Goal: Transaction & Acquisition: Purchase product/service

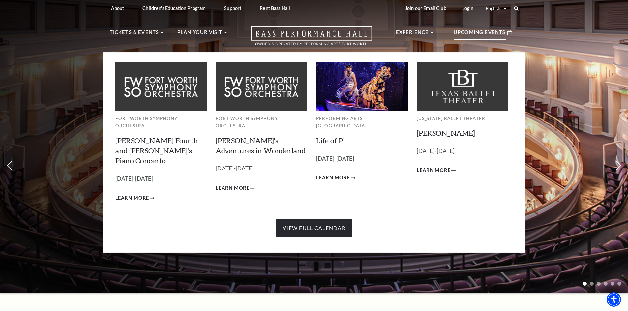
click at [337, 219] on link "View Full Calendar" at bounding box center [314, 228] width 77 height 18
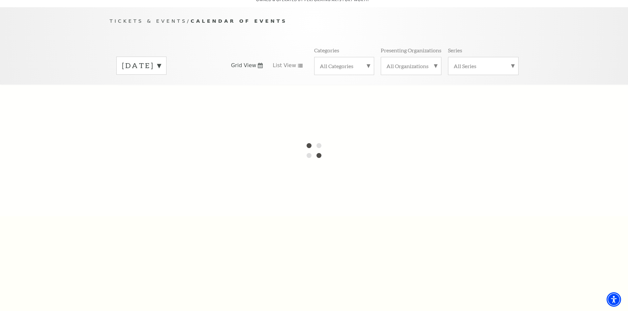
scroll to position [66, 0]
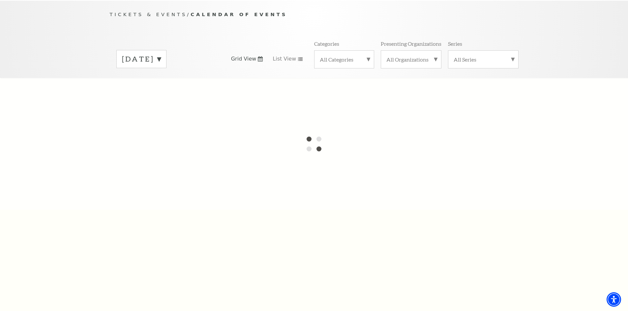
click at [161, 55] on label "September 2025" at bounding box center [141, 59] width 39 height 10
click at [161, 66] on label "October 2025" at bounding box center [141, 73] width 39 height 14
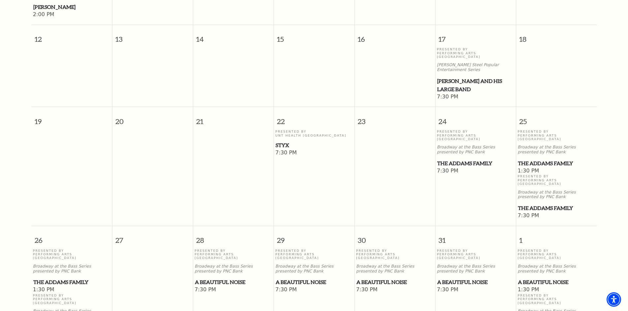
scroll to position [355, 0]
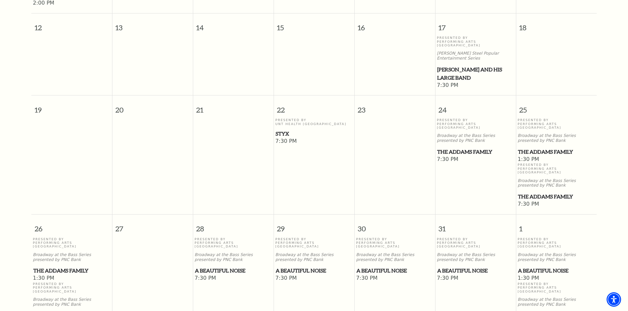
click at [473, 148] on span "The Addams Family" at bounding box center [475, 152] width 77 height 8
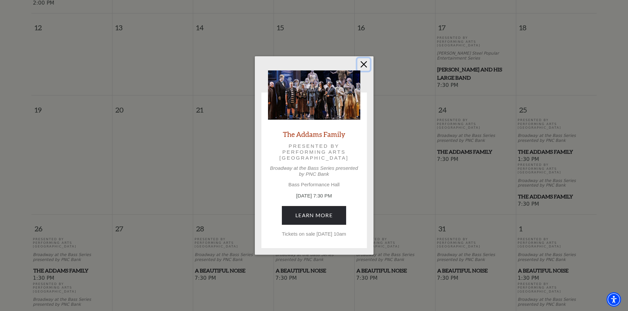
click at [363, 62] on button "Close" at bounding box center [363, 64] width 13 height 13
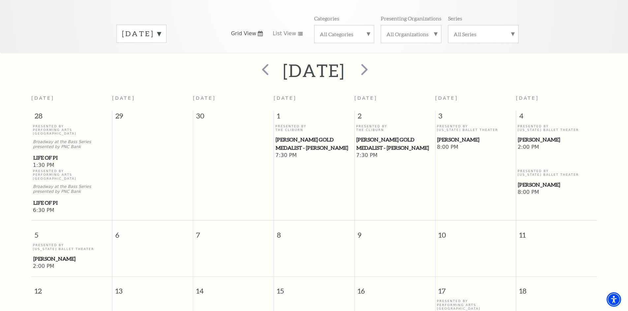
scroll to position [0, 0]
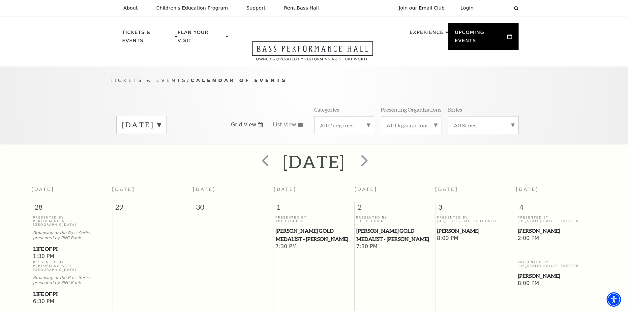
click at [154, 124] on div "October 2025" at bounding box center [141, 125] width 50 height 18
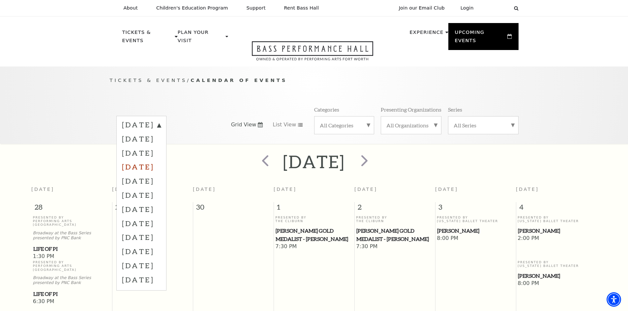
click at [150, 160] on label "December 2025" at bounding box center [141, 167] width 39 height 14
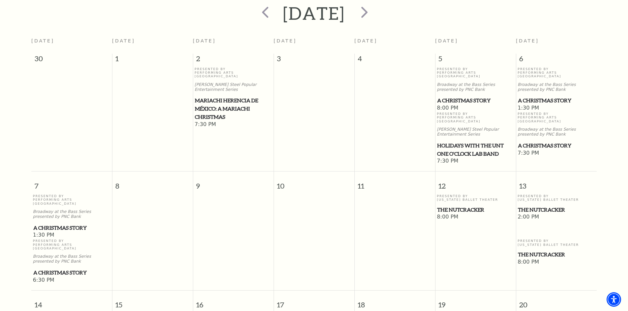
scroll to position [157, 0]
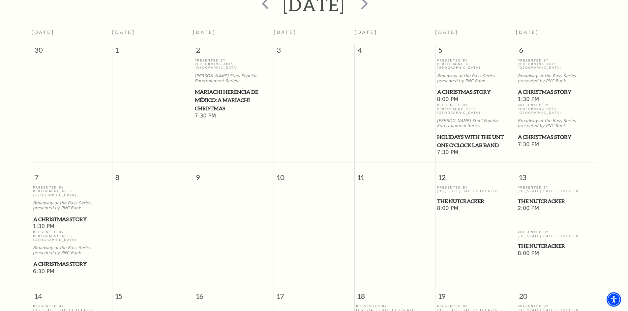
click at [461, 88] on span "A Christmas Story" at bounding box center [475, 92] width 77 height 8
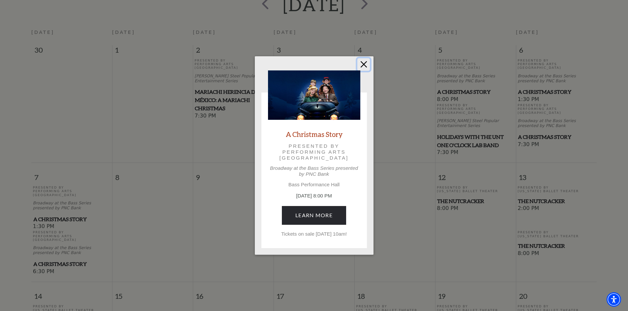
click at [364, 66] on button "Close" at bounding box center [363, 64] width 13 height 13
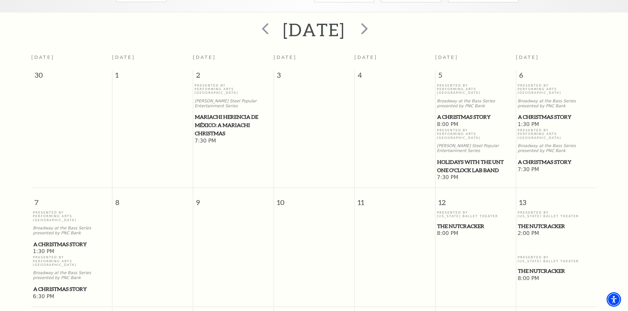
scroll to position [132, 0]
click at [539, 113] on span "A Christmas Story" at bounding box center [556, 117] width 77 height 8
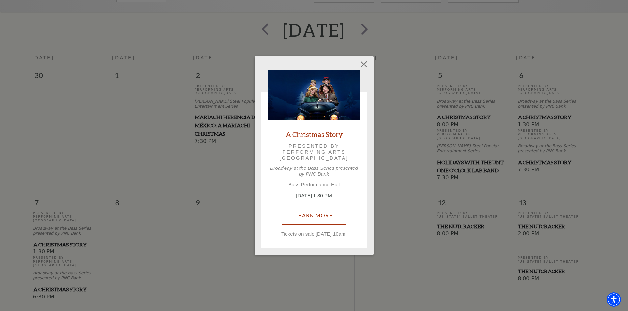
click at [315, 214] on link "Learn More" at bounding box center [314, 215] width 64 height 18
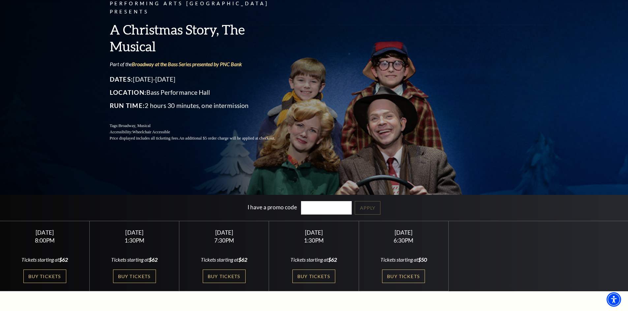
scroll to position [66, 0]
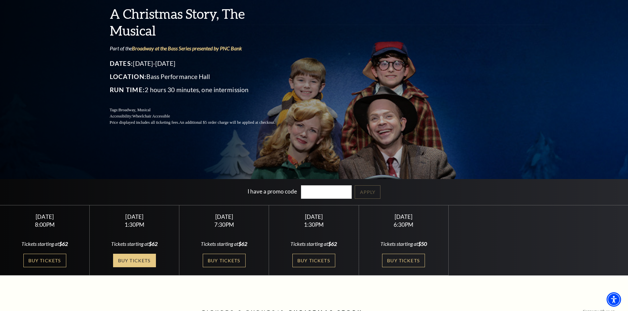
click at [133, 263] on link "Buy Tickets" at bounding box center [134, 261] width 43 height 14
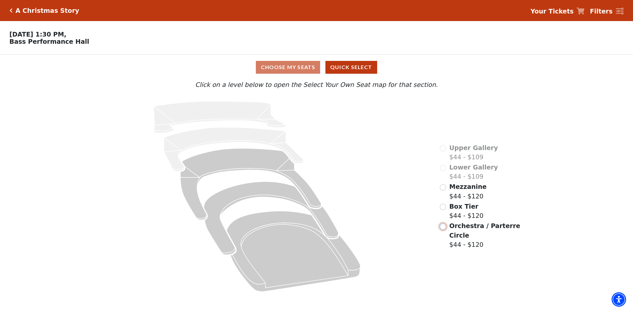
click at [445, 224] on input "Orchestra / Parterre Circle$44 - $120\a" at bounding box center [443, 227] width 6 height 6
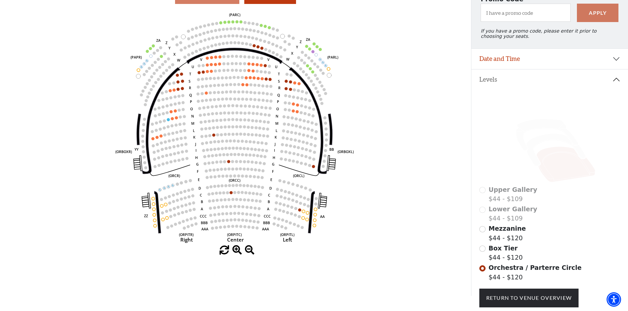
scroll to position [31, 0]
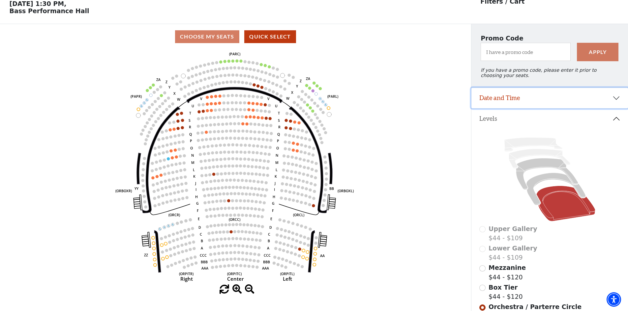
click at [505, 106] on button "Date and Time" at bounding box center [549, 98] width 157 height 20
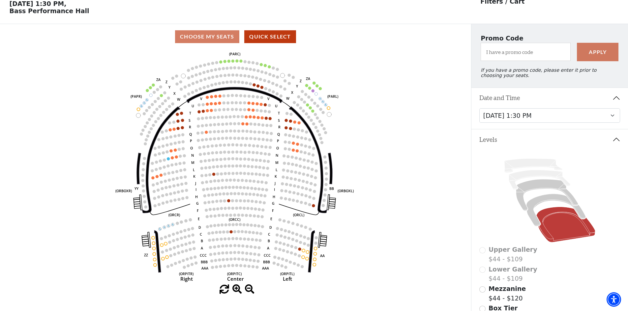
click at [505, 106] on button "Date and Time" at bounding box center [549, 98] width 157 height 20
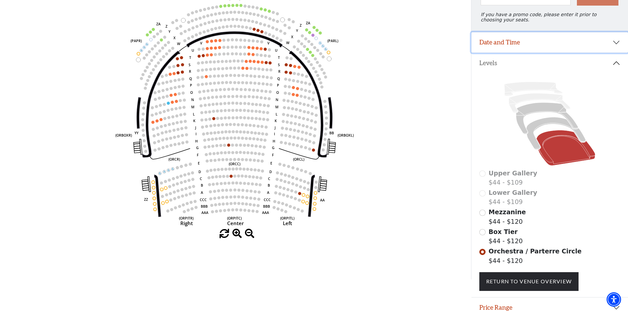
scroll to position [118, 0]
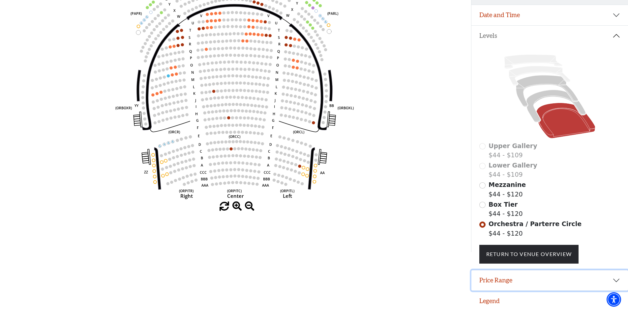
click at [497, 284] on button "Price Range" at bounding box center [549, 281] width 157 height 20
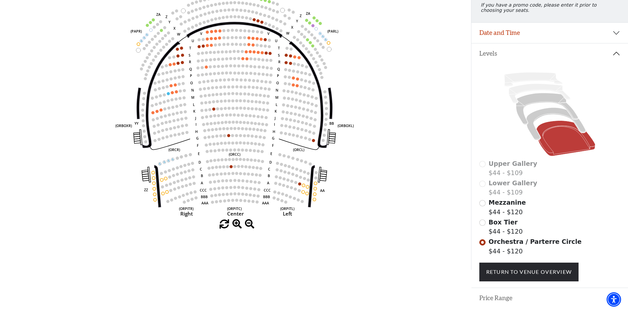
scroll to position [52, 0]
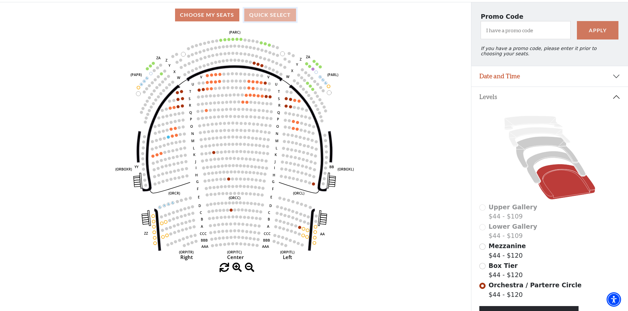
click at [269, 20] on button "Quick Select" at bounding box center [270, 15] width 52 height 13
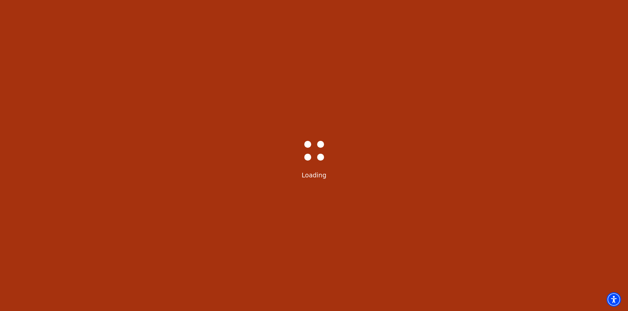
scroll to position [0, 0]
select select "6296"
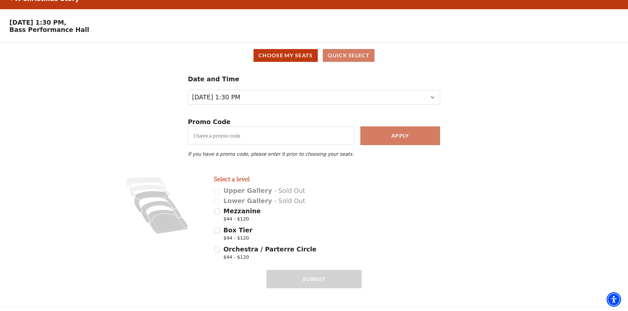
scroll to position [18, 0]
